Goal: Check status: Check status

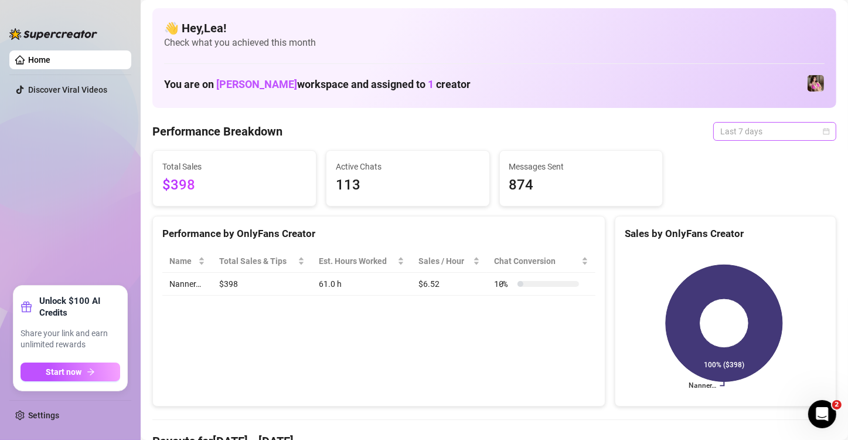
click at [820, 132] on div "Last 7 days" at bounding box center [774, 131] width 123 height 19
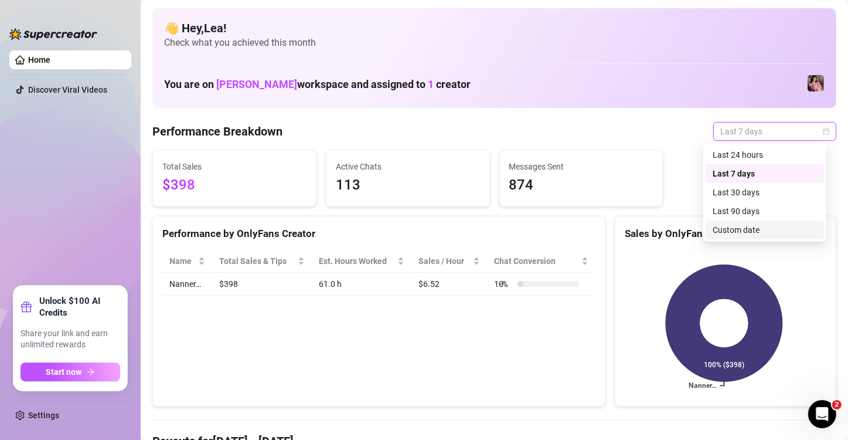
click at [769, 227] on div "Custom date" at bounding box center [765, 229] width 104 height 13
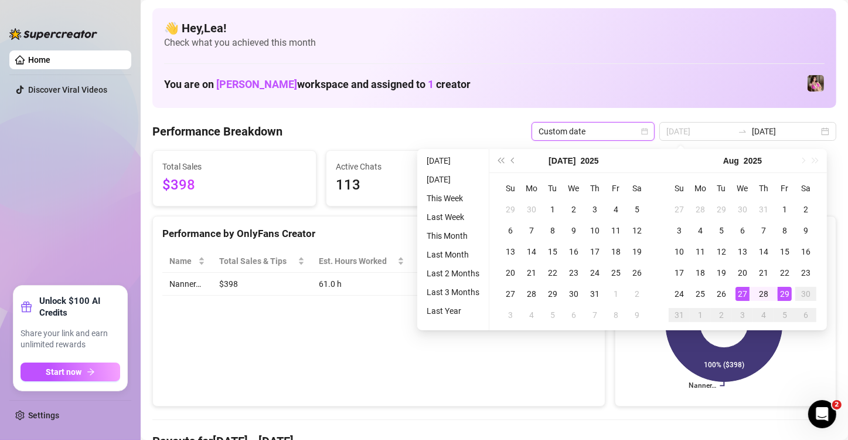
type input "[DATE]"
click at [783, 293] on div "29" at bounding box center [785, 294] width 14 height 14
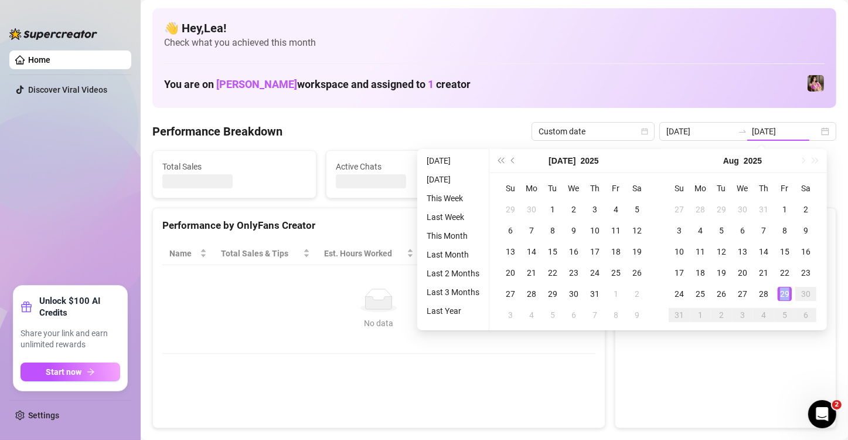
type input "[DATE]"
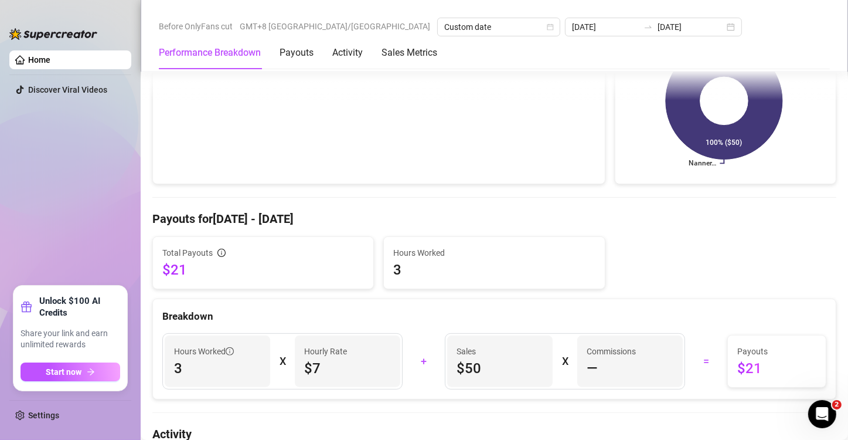
scroll to position [235, 0]
